Goal: Information Seeking & Learning: Check status

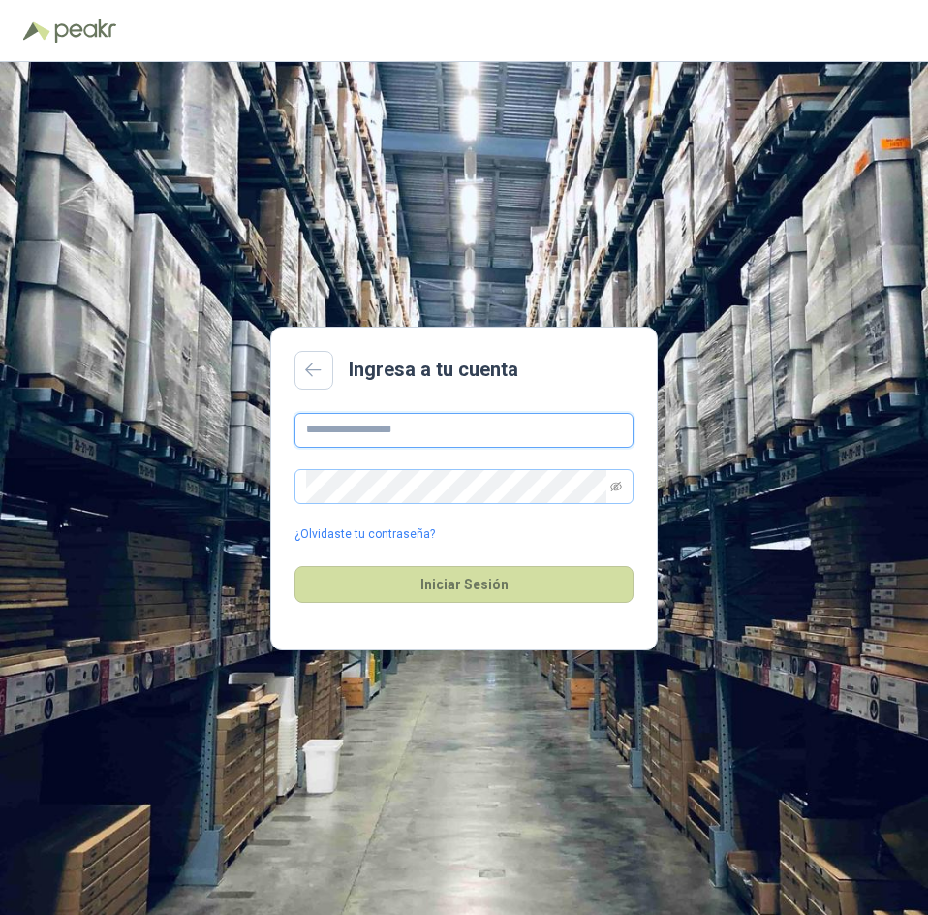
type input "**********"
click at [622, 488] on span at bounding box center [464, 486] width 339 height 35
click at [616, 479] on span at bounding box center [616, 486] width 12 height 33
click at [617, 488] on icon "eye-invisible" at bounding box center [616, 487] width 12 height 12
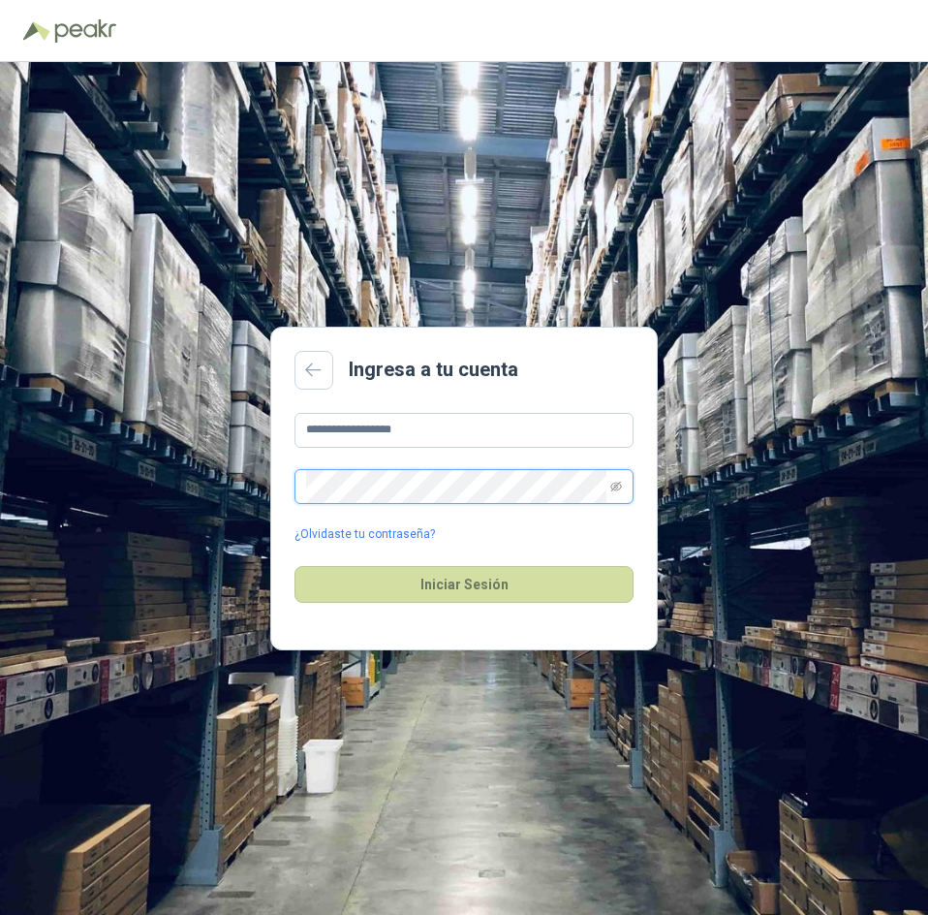
click at [617, 488] on icon "eye-invisible" at bounding box center [616, 487] width 12 height 12
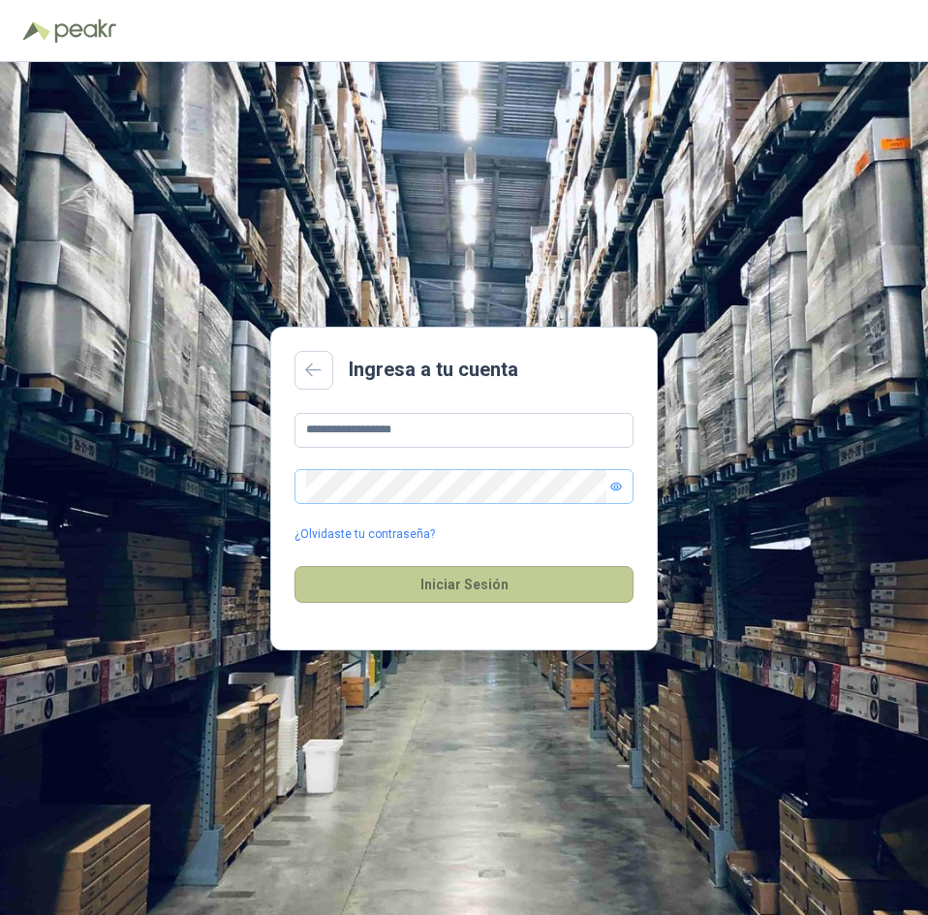
click at [584, 592] on button "Iniciar Sesión" at bounding box center [464, 584] width 339 height 37
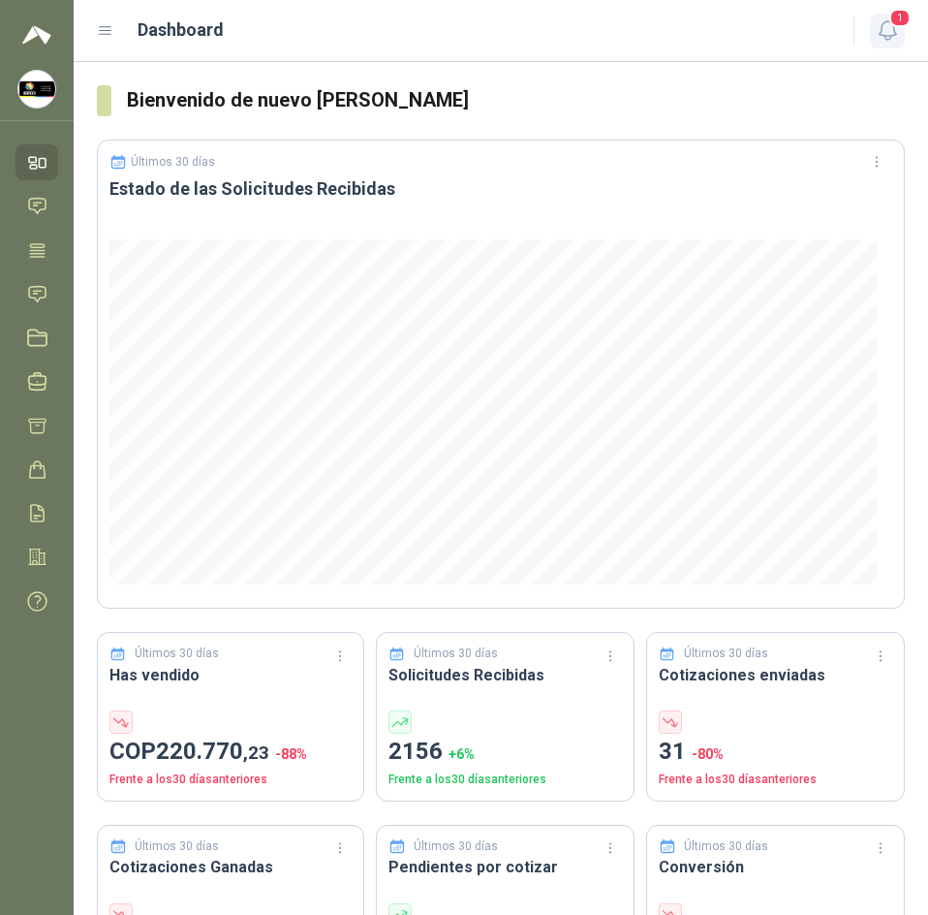
click at [895, 24] on span "1" at bounding box center [899, 18] width 21 height 18
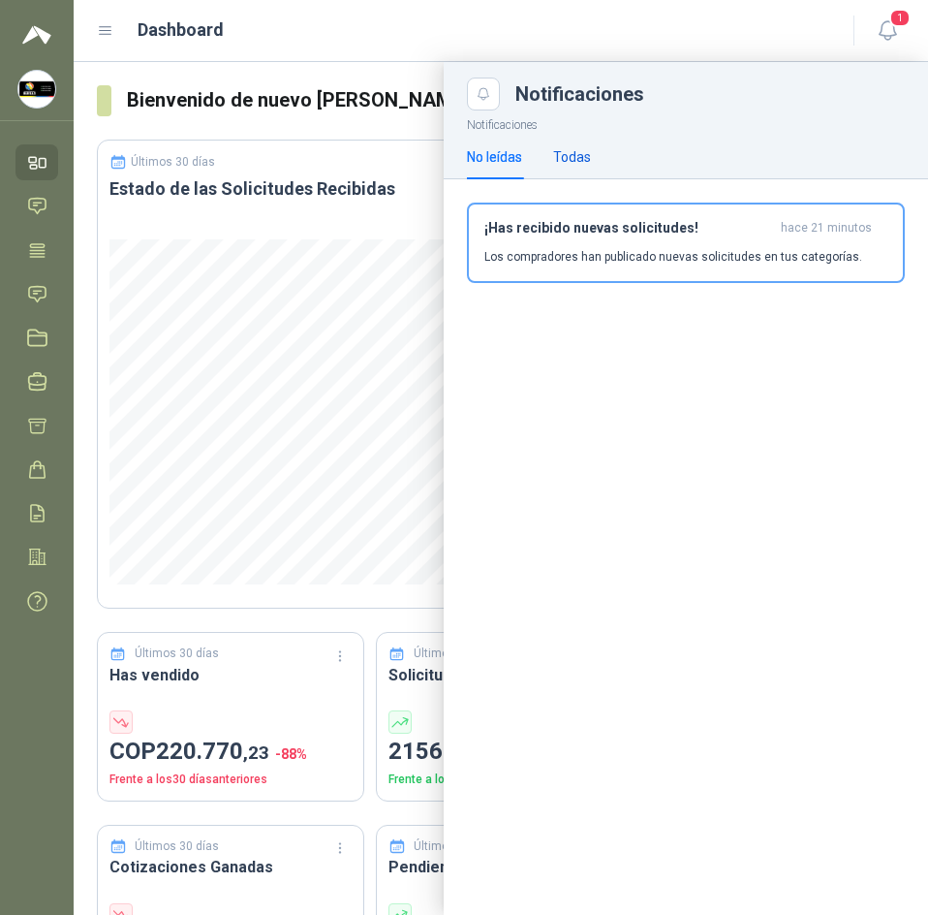
click at [581, 159] on div "Todas" at bounding box center [572, 156] width 38 height 21
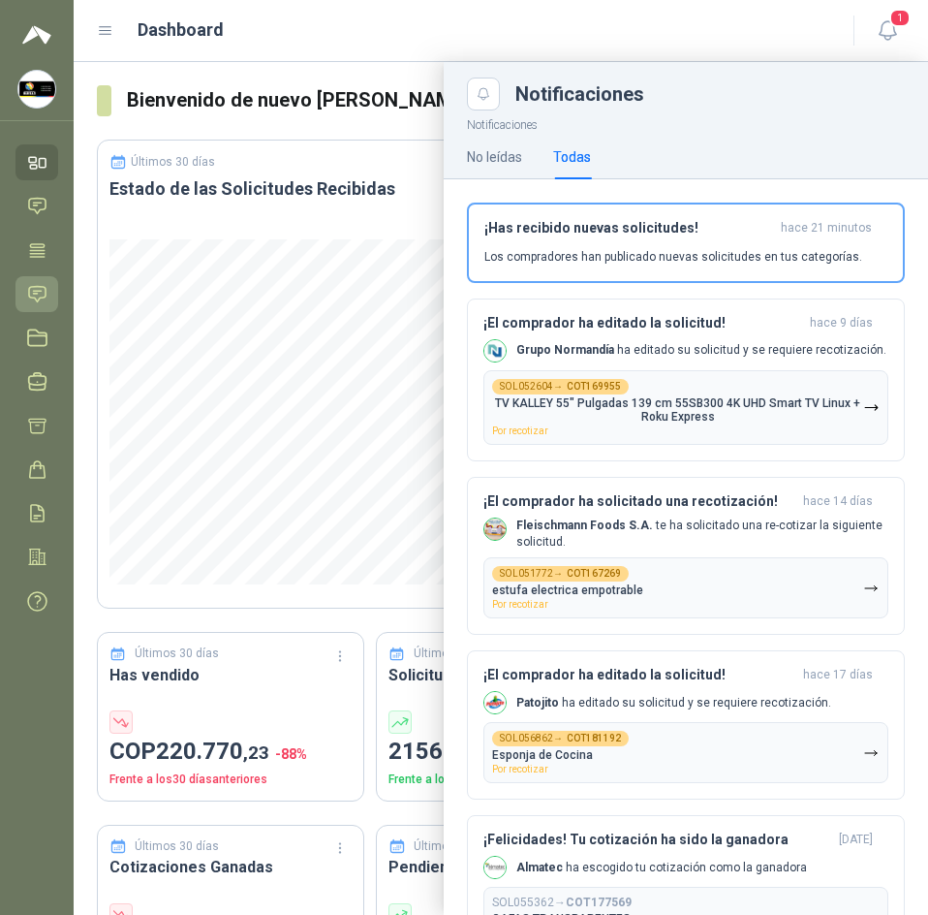
click at [38, 298] on icon at bounding box center [37, 294] width 20 height 20
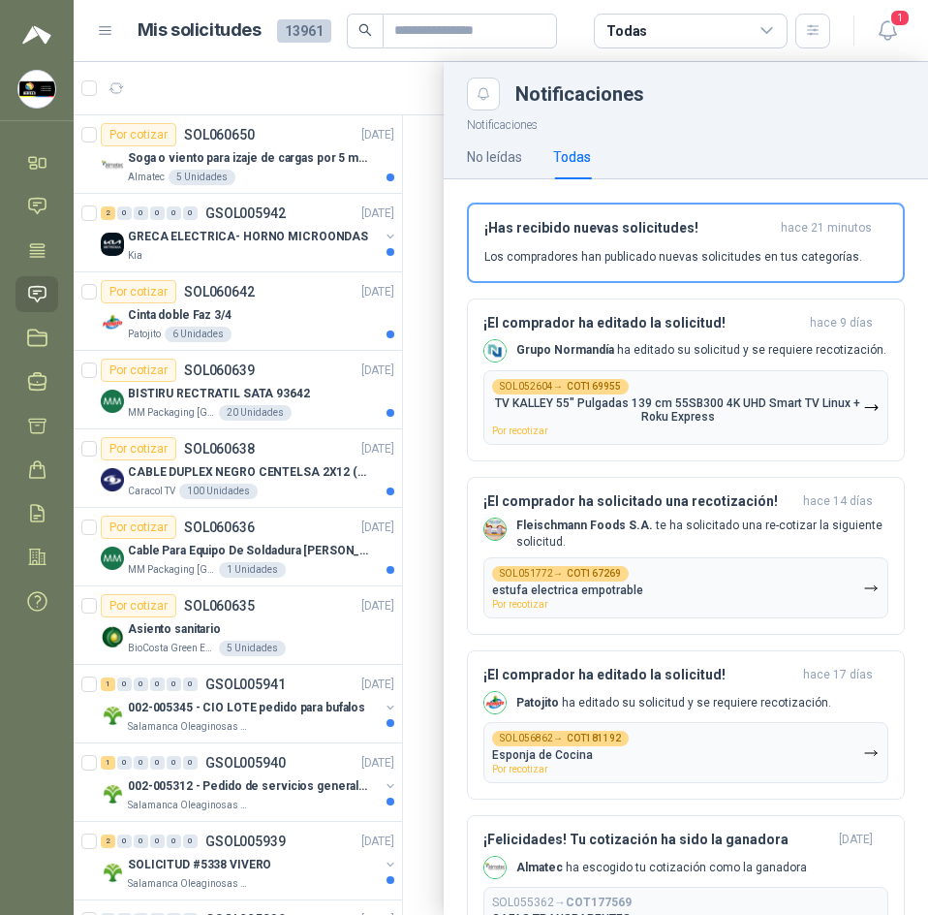
click at [415, 139] on div at bounding box center [501, 488] width 855 height 853
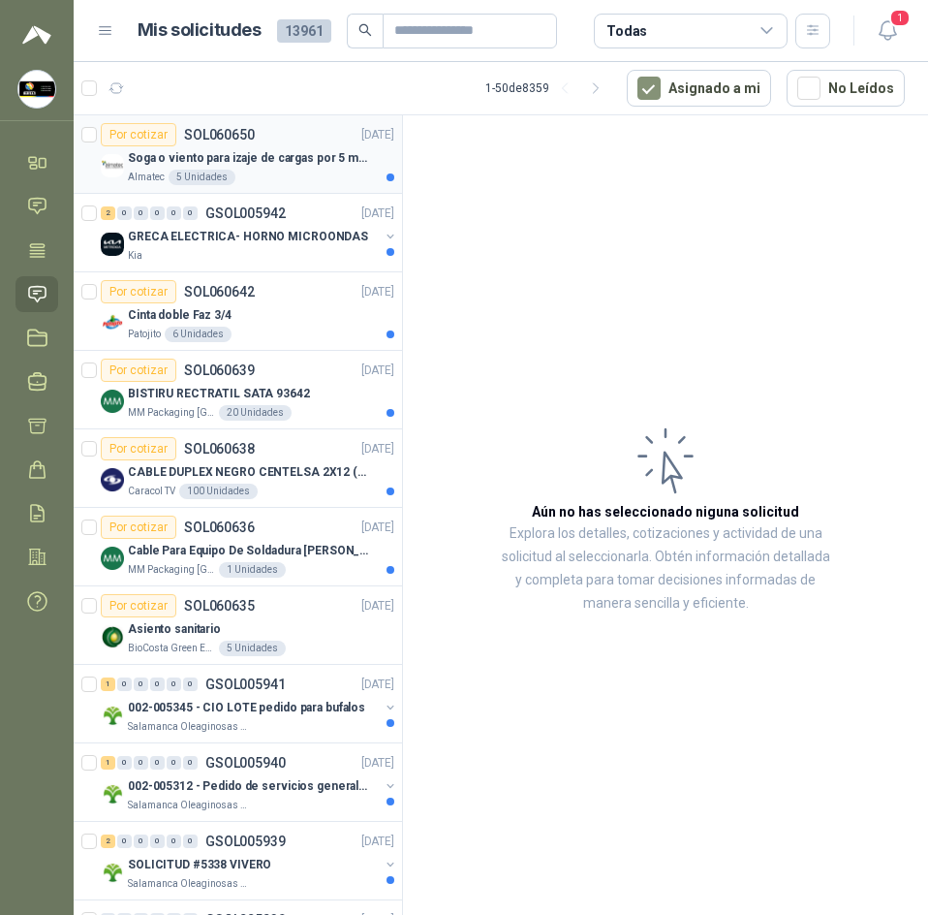
click at [301, 176] on div "Almatec 5 Unidades" at bounding box center [261, 178] width 266 height 16
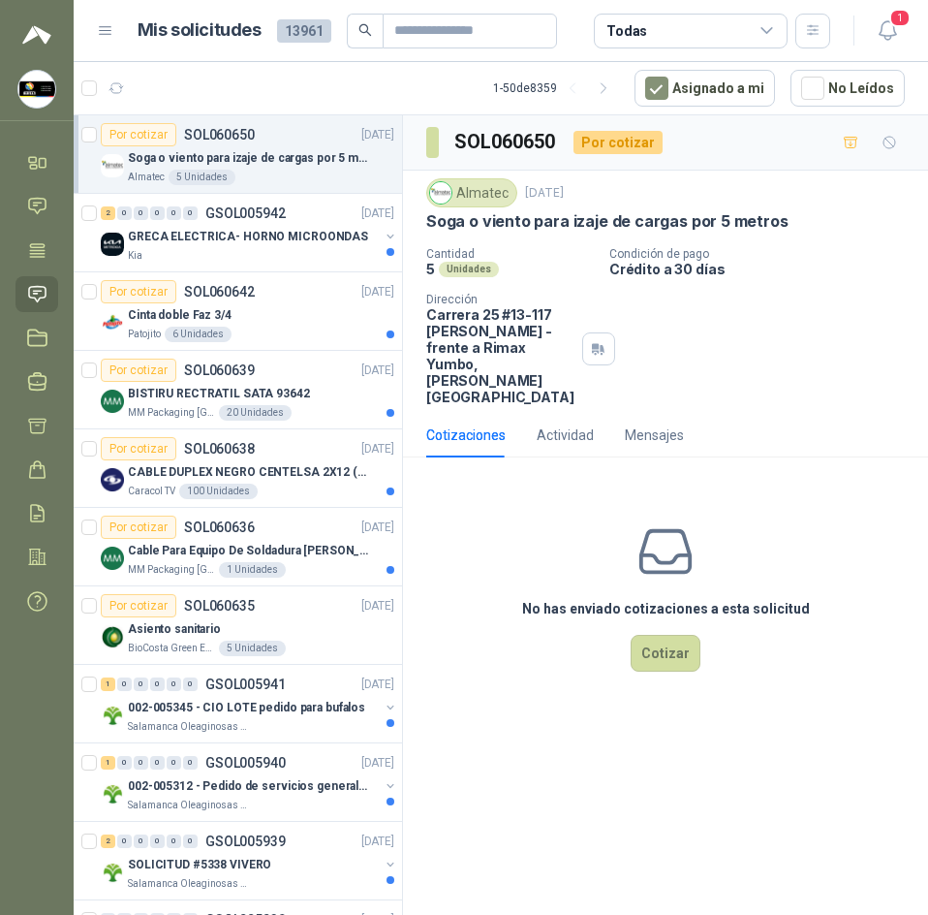
click at [586, 217] on p "Soga o viento para izaje de cargas por 5 metros" at bounding box center [607, 221] width 362 height 20
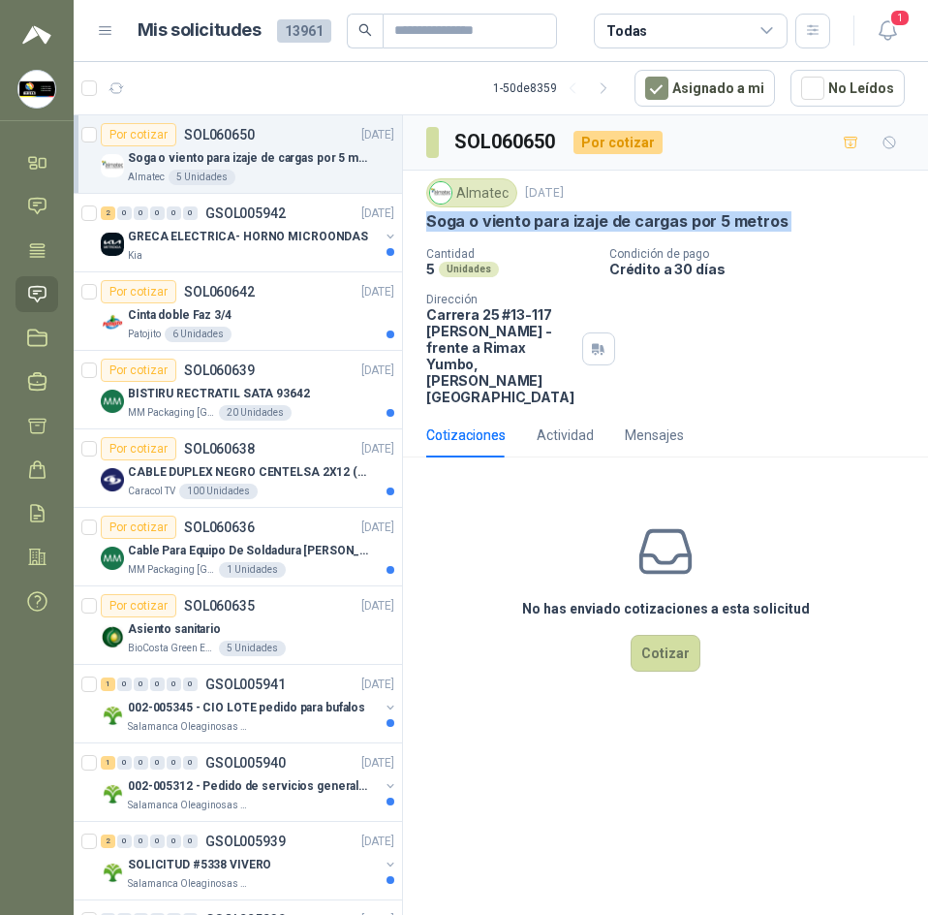
click at [586, 217] on p "Soga o viento para izaje de cargas por 5 metros" at bounding box center [607, 221] width 362 height 20
click at [312, 310] on div "Cinta doble Faz 3/4" at bounding box center [261, 314] width 266 height 23
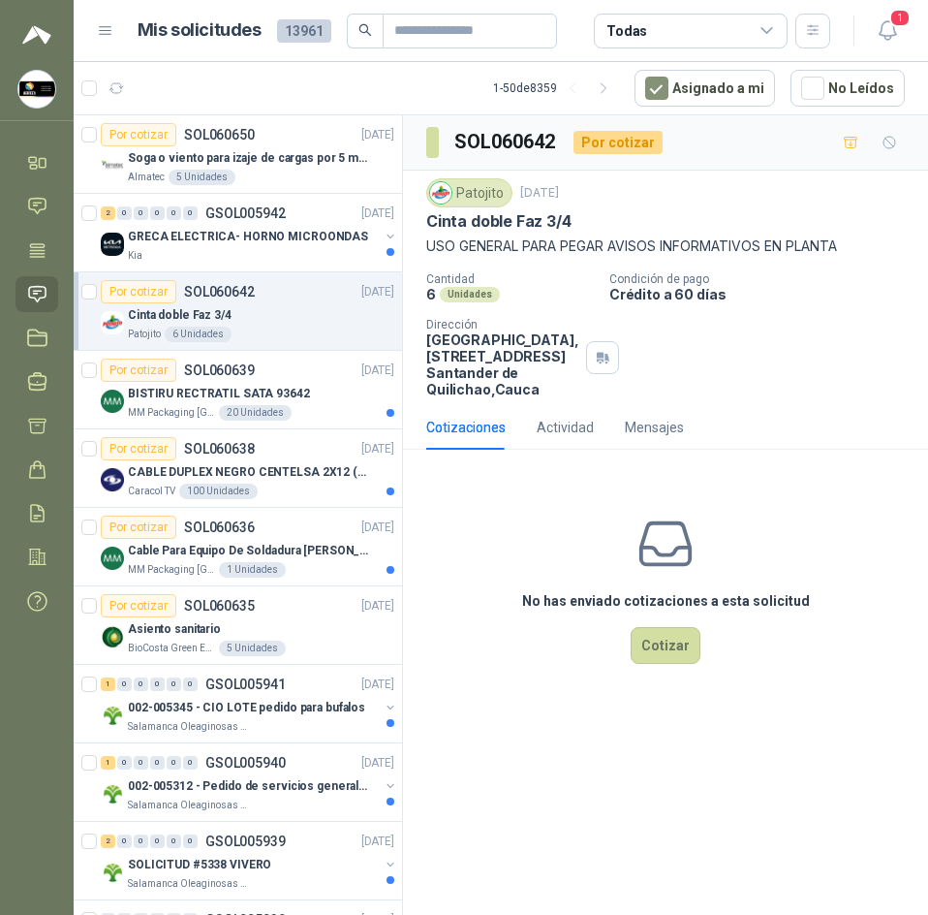
click at [468, 217] on p "Cinta doble Faz 3/4" at bounding box center [498, 221] width 145 height 20
click at [205, 626] on p "Asiento sanitario" at bounding box center [174, 629] width 93 height 18
